Goal: Task Accomplishment & Management: Complete application form

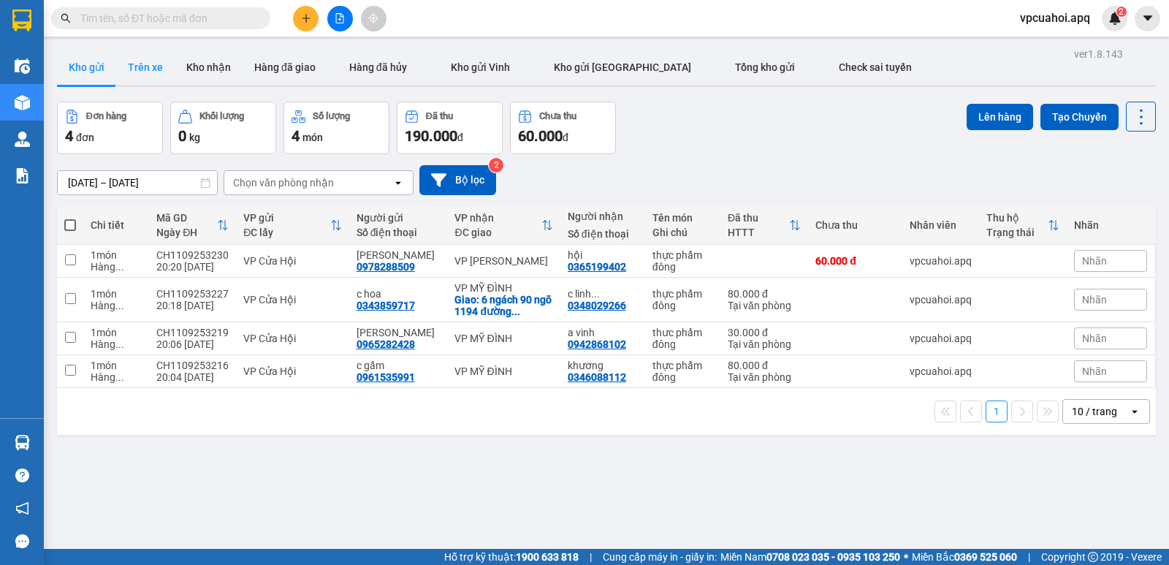
click at [147, 72] on button "Trên xe" at bounding box center [145, 67] width 58 height 35
click at [295, 18] on button at bounding box center [306, 19] width 26 height 26
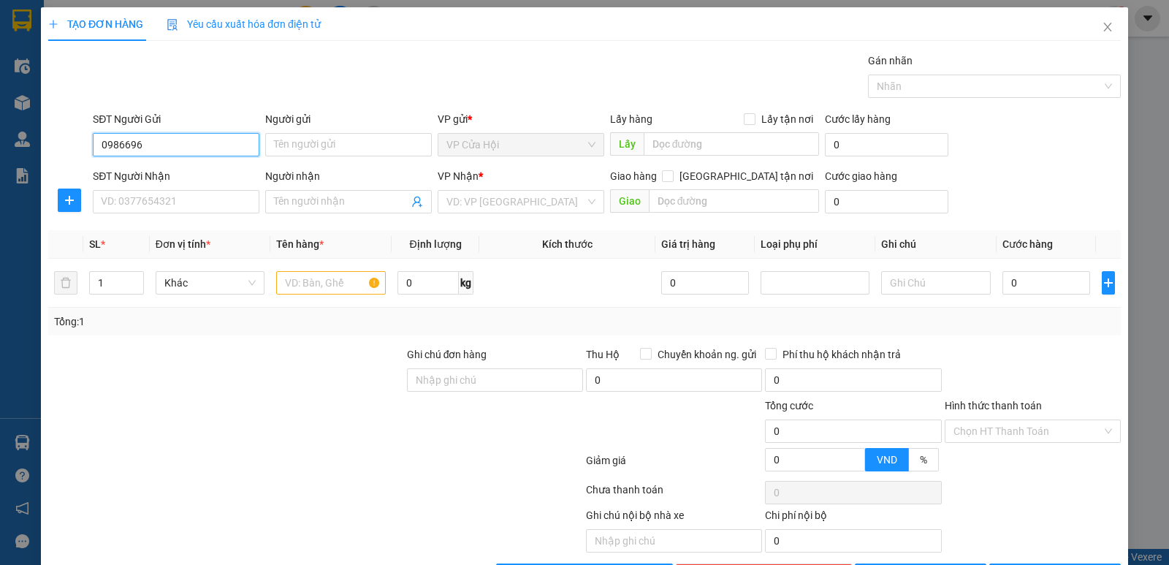
click at [159, 139] on input "0986696" at bounding box center [176, 144] width 167 height 23
type input "0986696052"
click at [199, 92] on div "Gói vận chuyển * Tiêu chuẩn Gán nhãn Nhãn" at bounding box center [607, 78] width 1034 height 51
click at [287, 146] on input "Người gửi" at bounding box center [348, 144] width 167 height 23
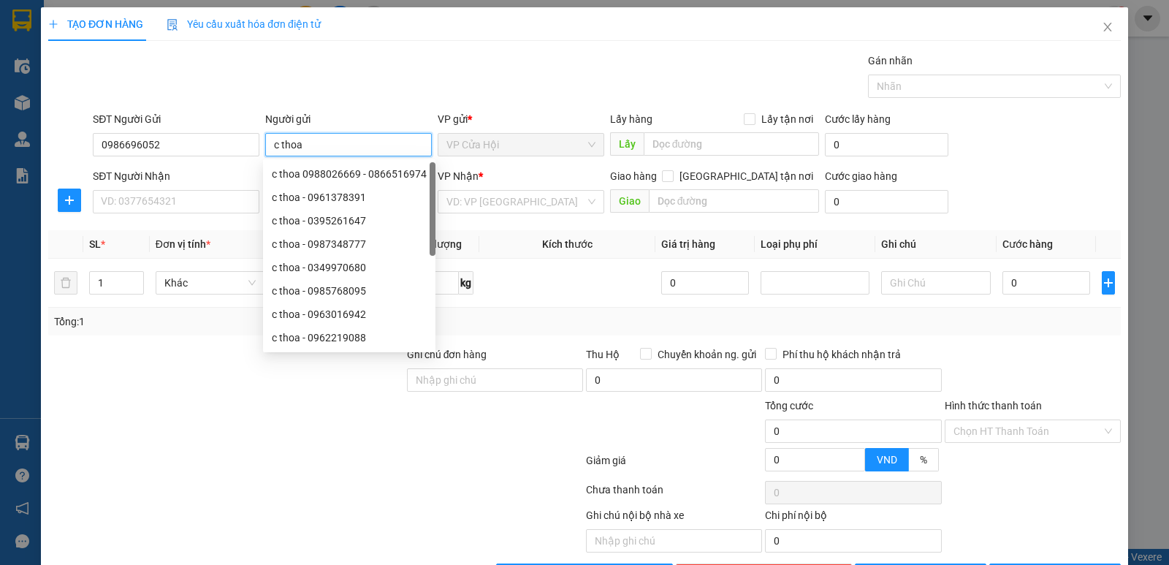
type input "c thoa"
click at [284, 75] on div "Gói vận chuyển * Tiêu chuẩn Gán nhãn Nhãn" at bounding box center [607, 78] width 1034 height 51
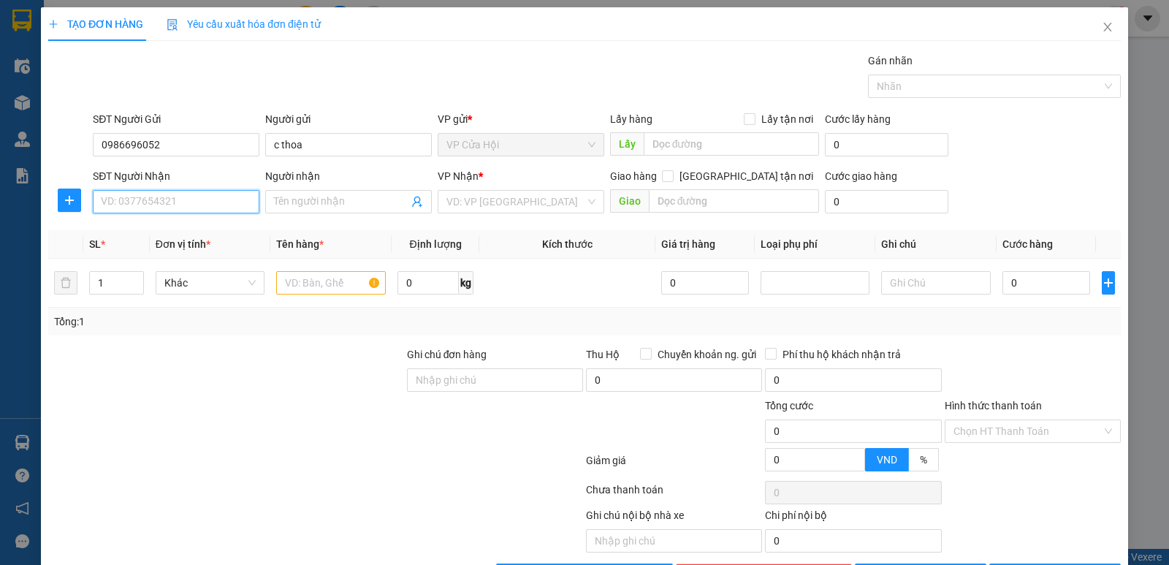
click at [121, 196] on input "SĐT Người Nhận" at bounding box center [176, 201] width 167 height 23
type input "0966335110"
click at [133, 232] on div "0966335110 - chị thu" at bounding box center [175, 231] width 148 height 16
type input "chị thu"
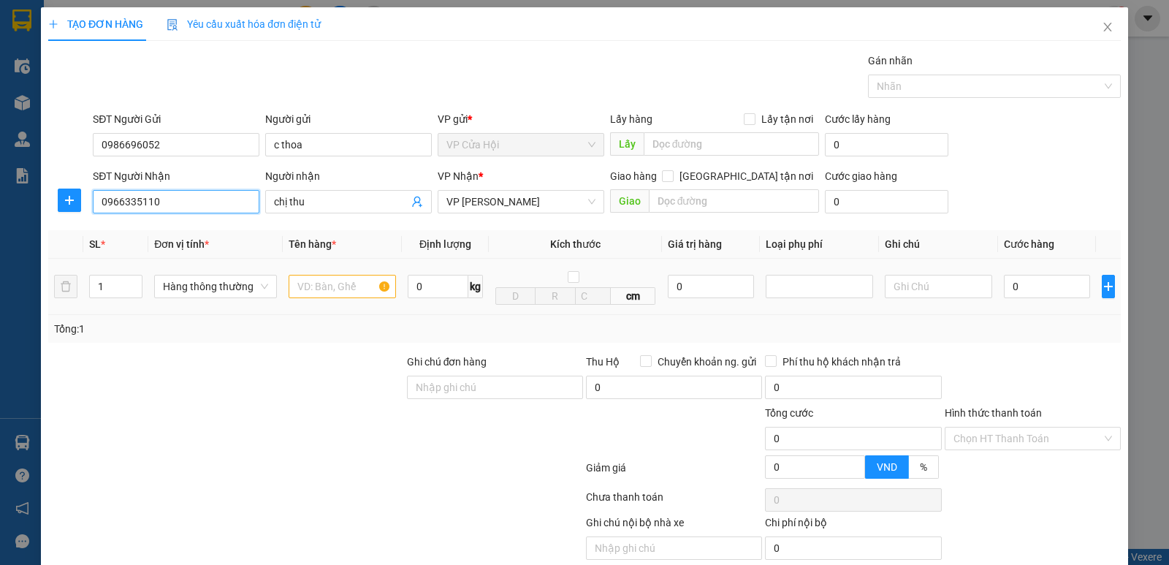
type input "0966335110"
click at [320, 283] on input "text" at bounding box center [342, 286] width 107 height 23
type input "mỹ phẩm"
click at [376, 95] on div "Gói vận chuyển * Tiêu chuẩn Gán nhãn Nhãn" at bounding box center [607, 78] width 1034 height 51
click at [1026, 287] on input "0" at bounding box center [1047, 286] width 86 height 23
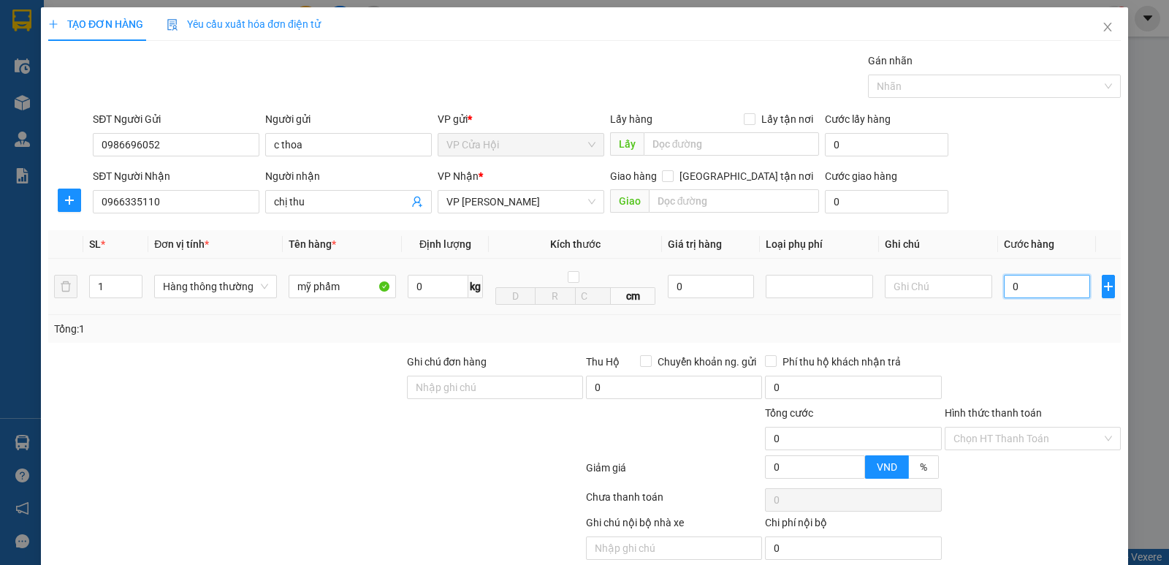
type input "3"
type input "30"
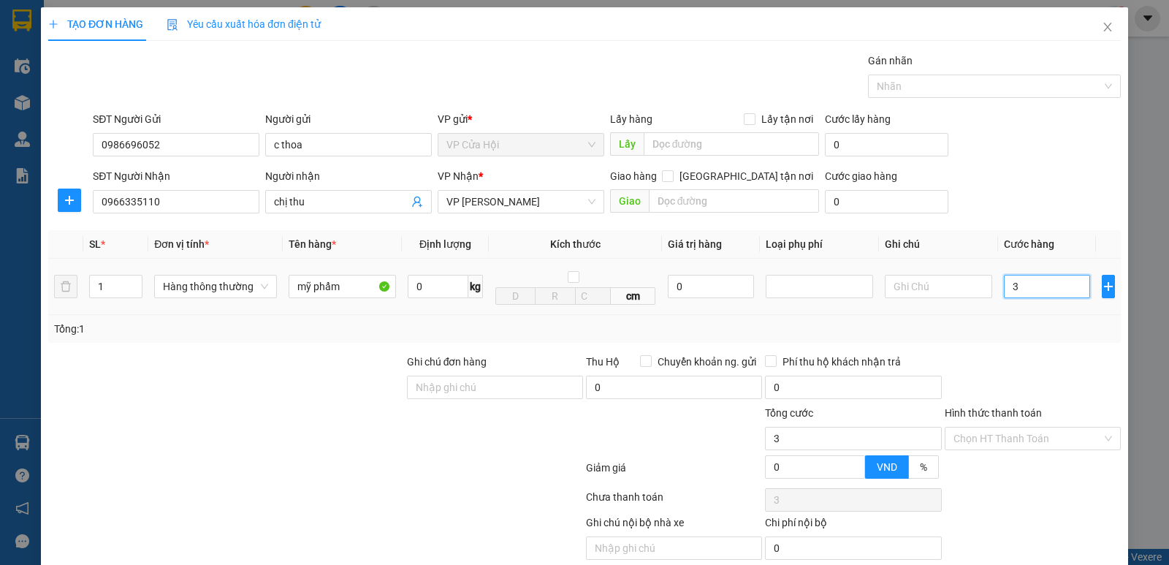
type input "30"
type input "30.000"
click at [1019, 320] on div "Tổng: 1" at bounding box center [584, 329] width 1073 height 28
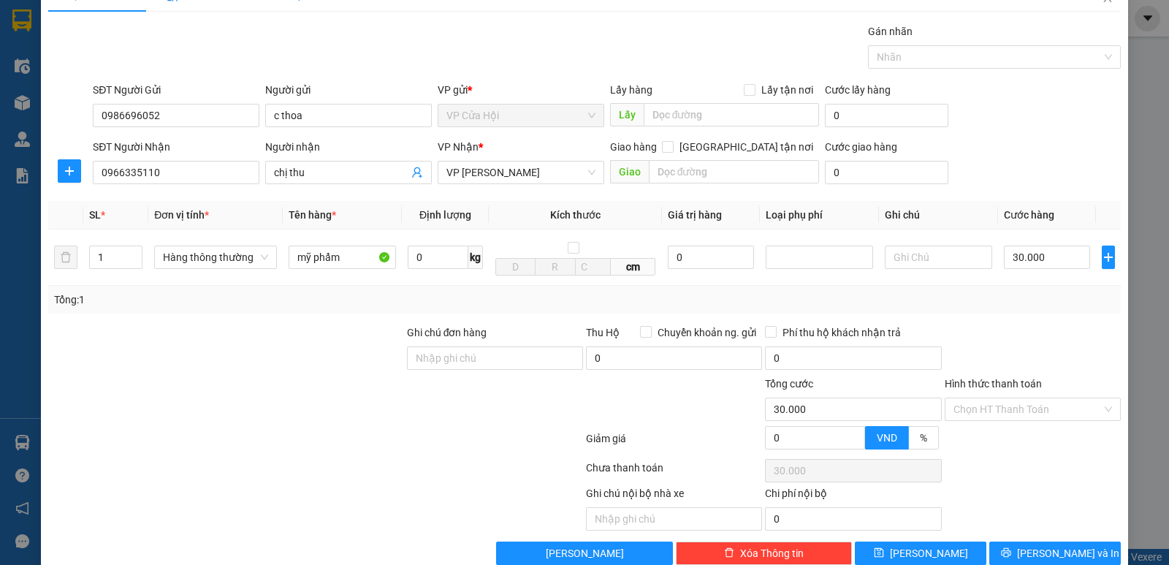
scroll to position [58, 0]
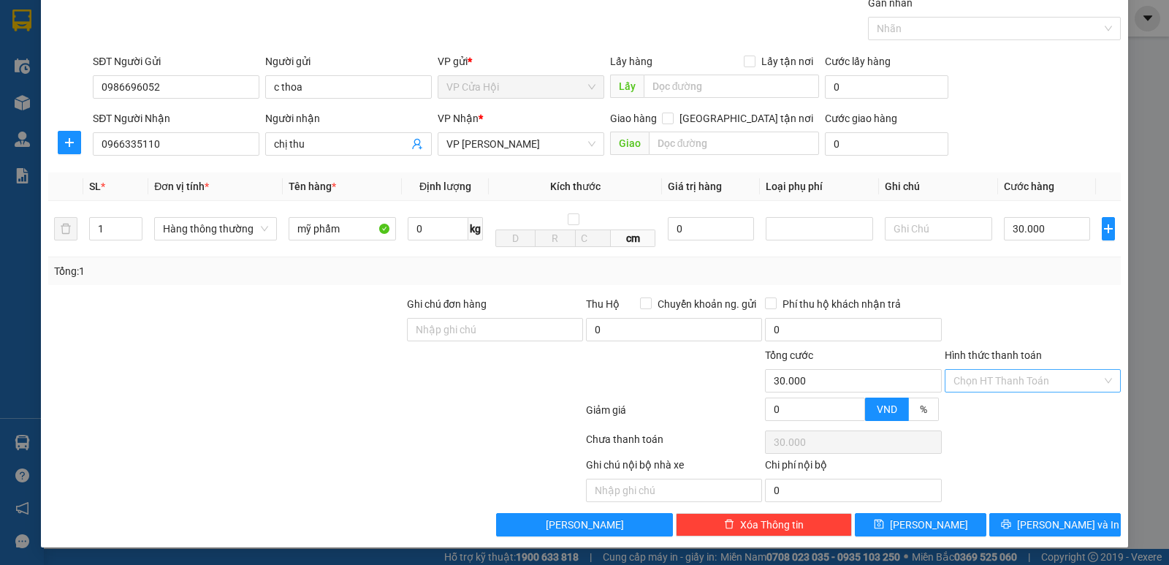
click at [1051, 381] on input "Hình thức thanh toán" at bounding box center [1028, 381] width 148 height 22
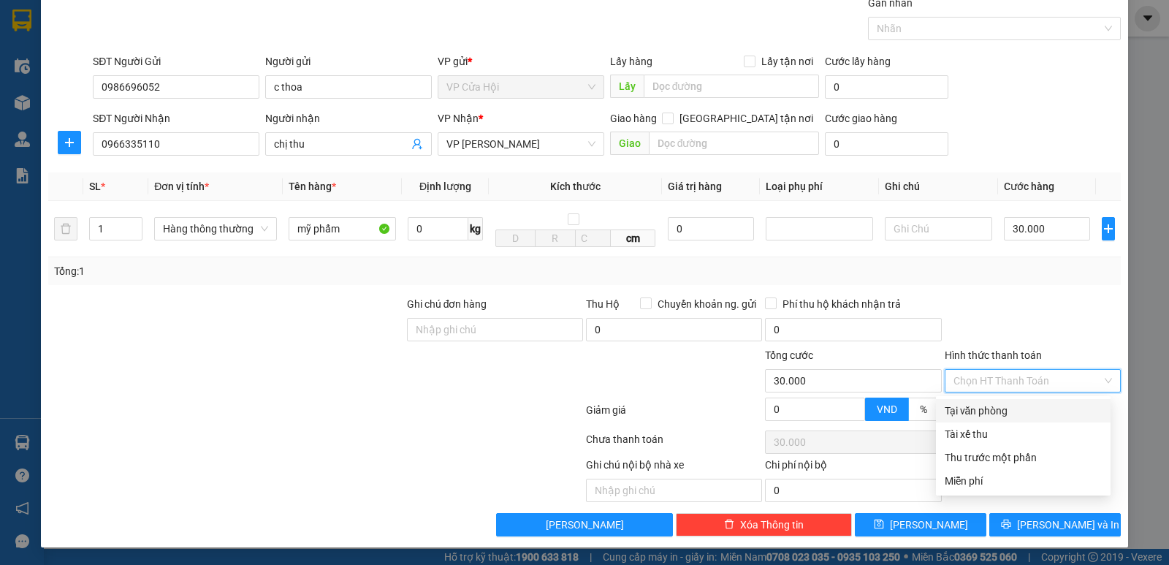
click at [1020, 412] on div "Tại văn phòng" at bounding box center [1023, 411] width 157 height 16
type input "0"
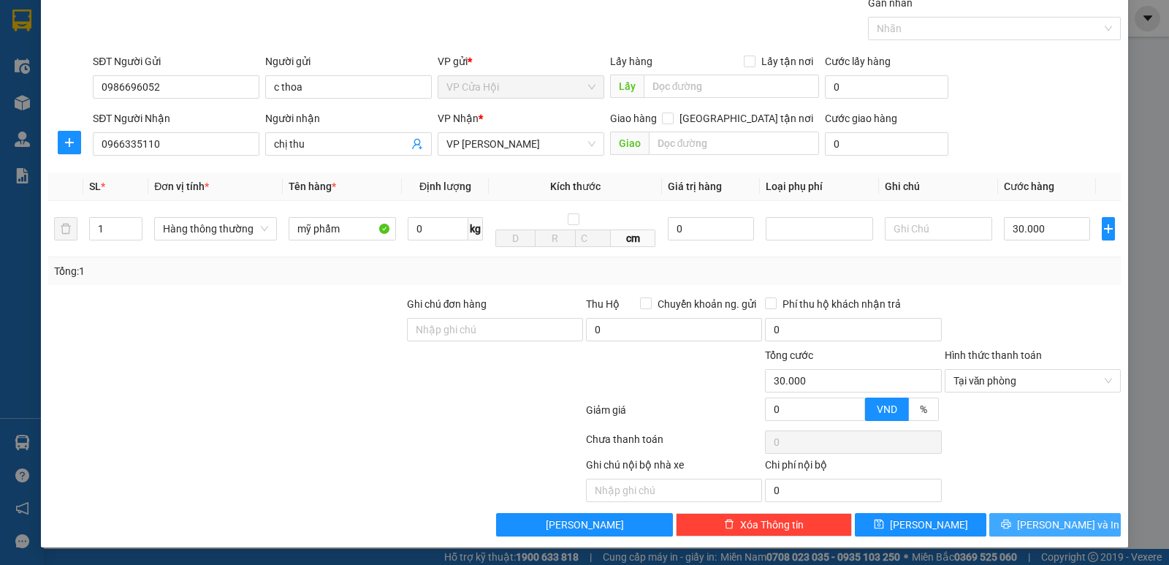
click at [1038, 528] on span "Lưu và In" at bounding box center [1068, 525] width 102 height 16
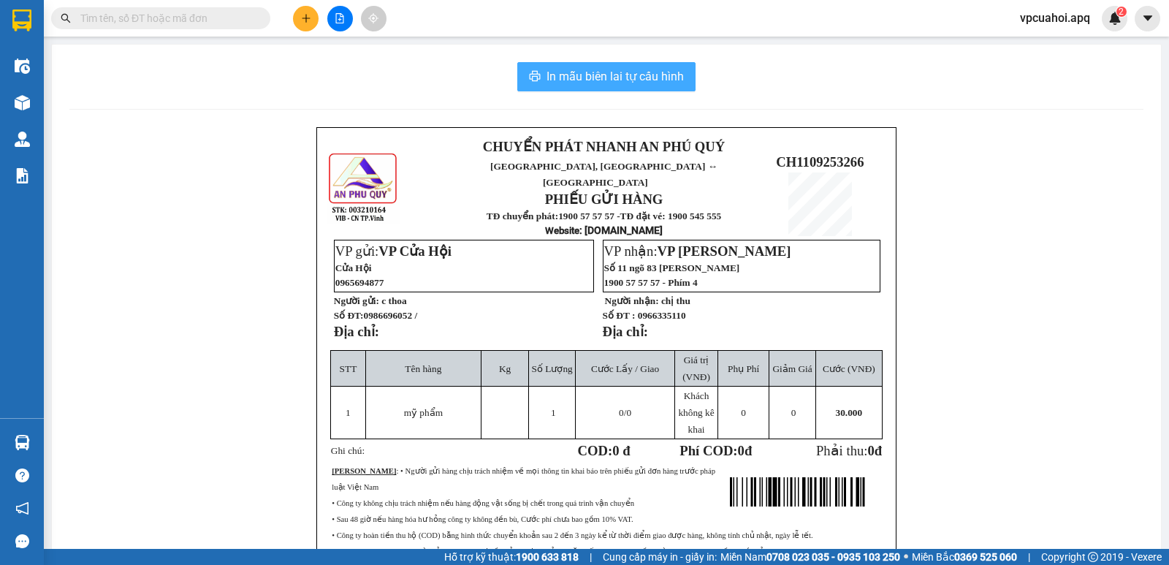
click at [558, 77] on span "In mẫu biên lai tự cấu hình" at bounding box center [615, 76] width 137 height 18
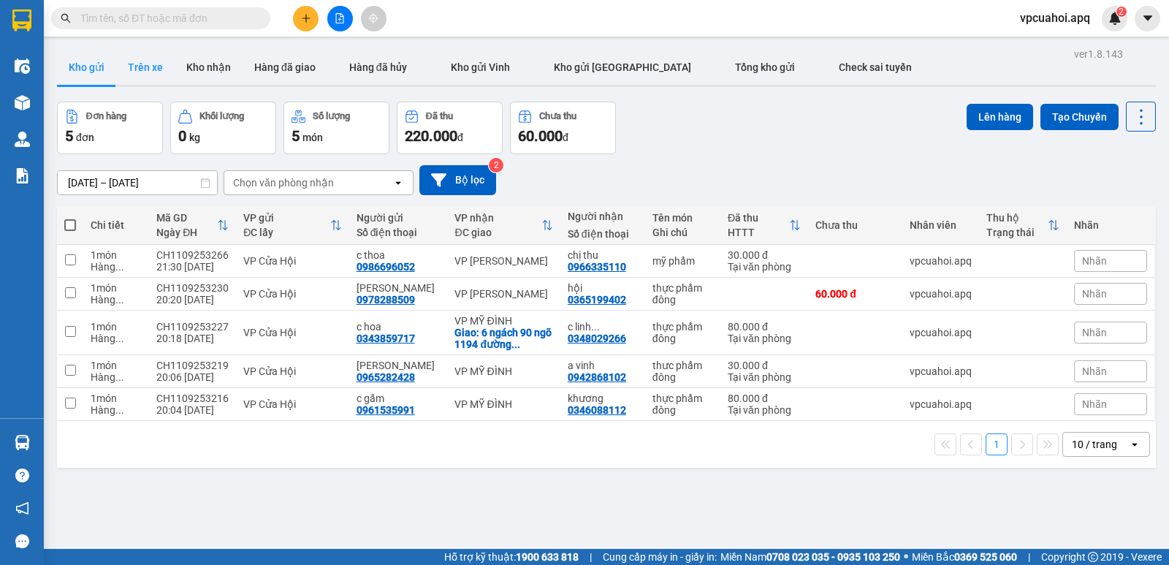
click at [136, 64] on button "Trên xe" at bounding box center [145, 67] width 58 height 35
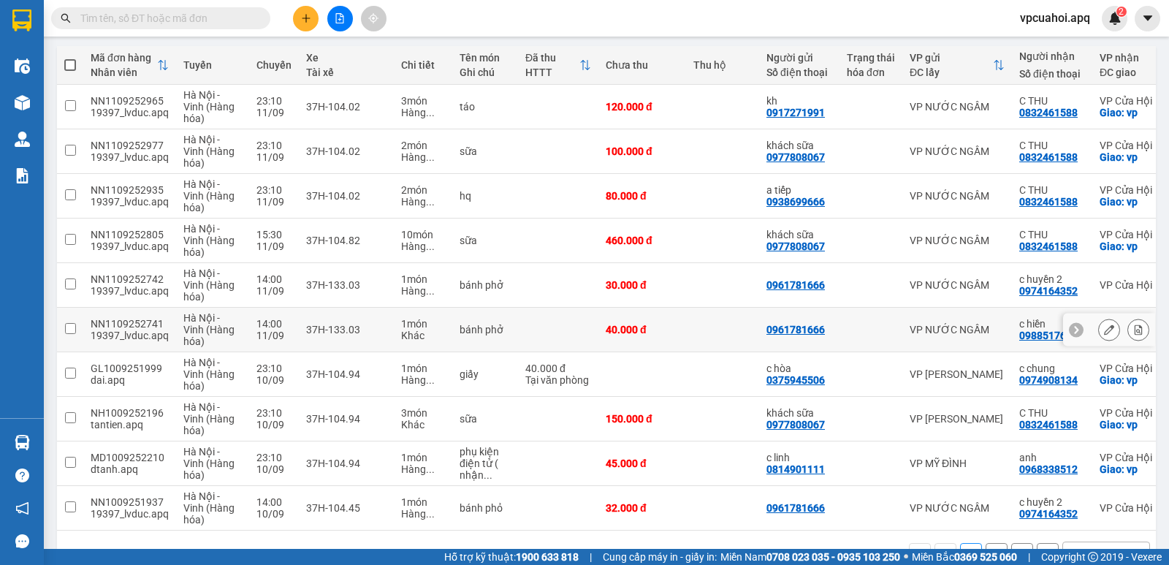
scroll to position [134, 0]
